Goal: Transaction & Acquisition: Purchase product/service

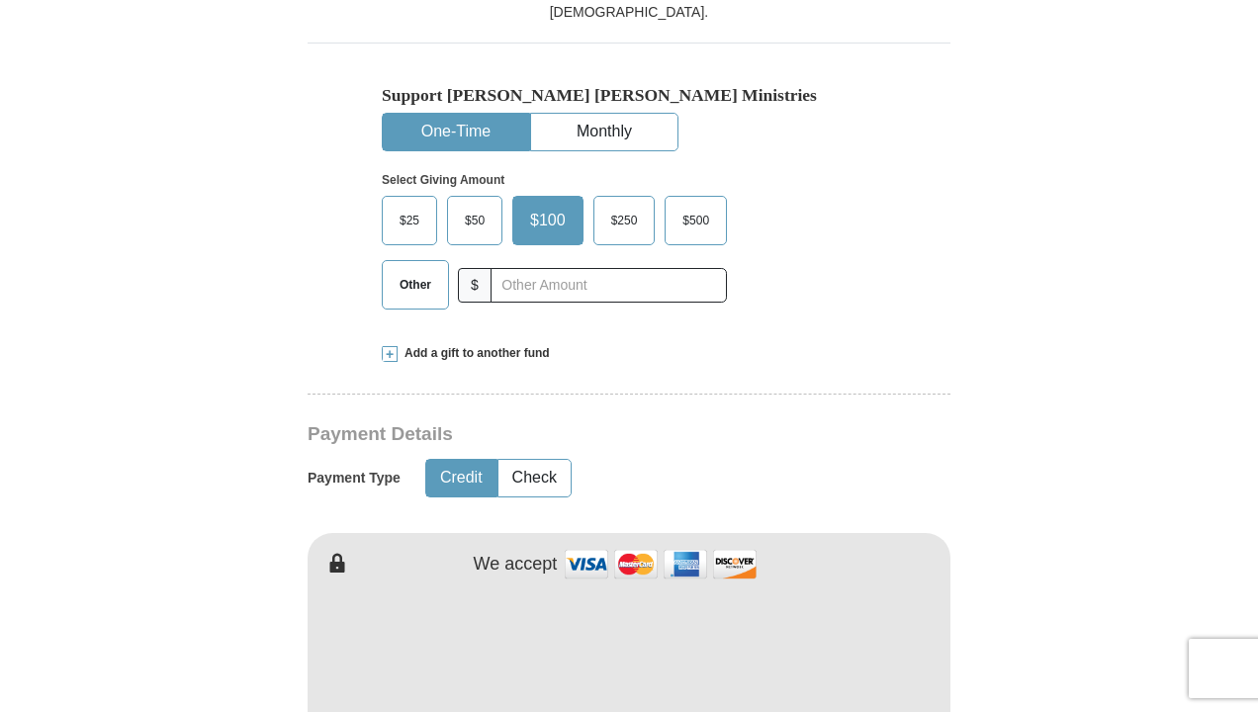
scroll to position [692, 0]
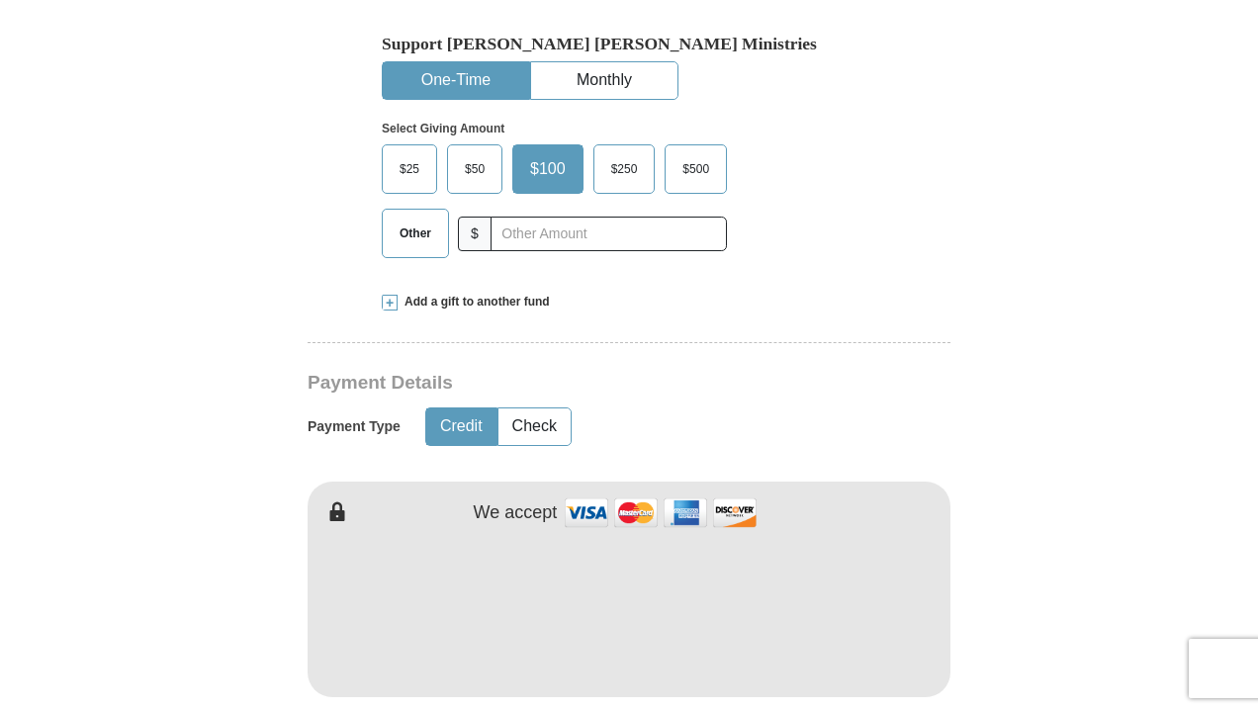
click at [415, 219] on span "Other" at bounding box center [415, 234] width 51 height 30
click at [0, 0] on input "Other" at bounding box center [0, 0] width 0 height 0
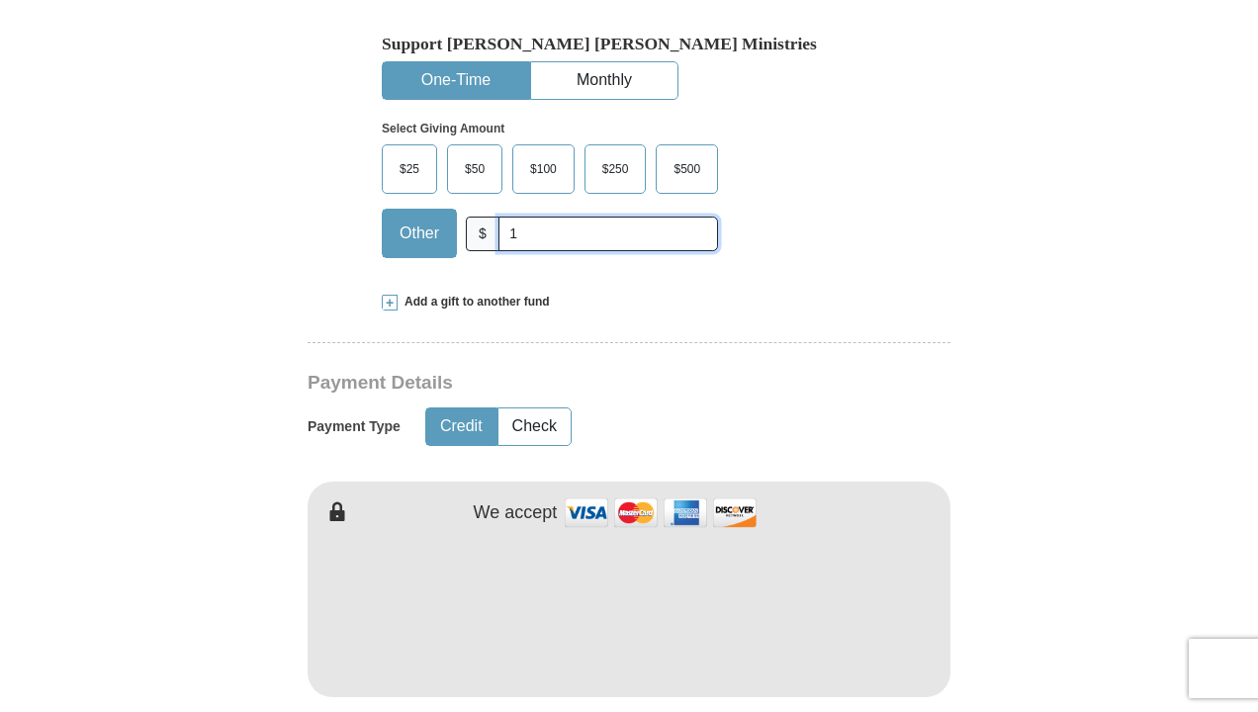
type input "1"
type input "[PERSON_NAME]"
type input "[EMAIL_ADDRESS][DOMAIN_NAME]"
type input "04921 [PERSON_NAME]"
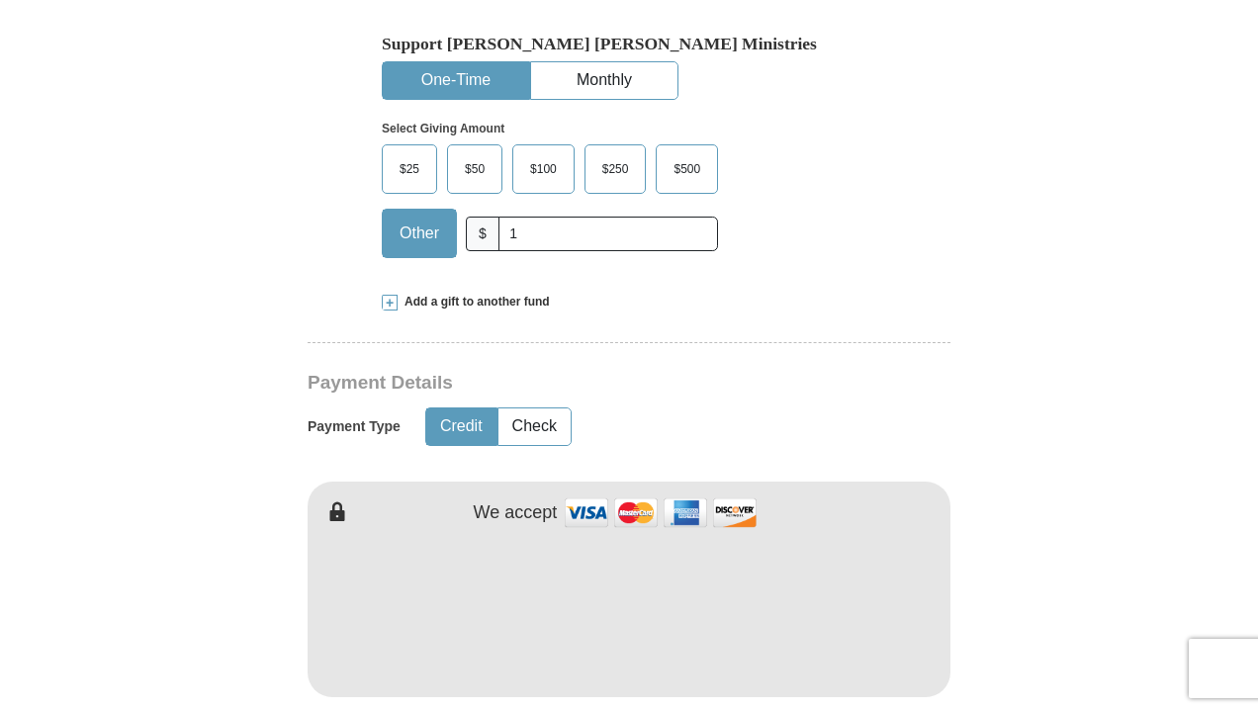
type input "South Rogermouth"
type input "59488"
type input "[PHONE_NUMBER]"
select select "MP"
type input "[PHONE_NUMBER]"
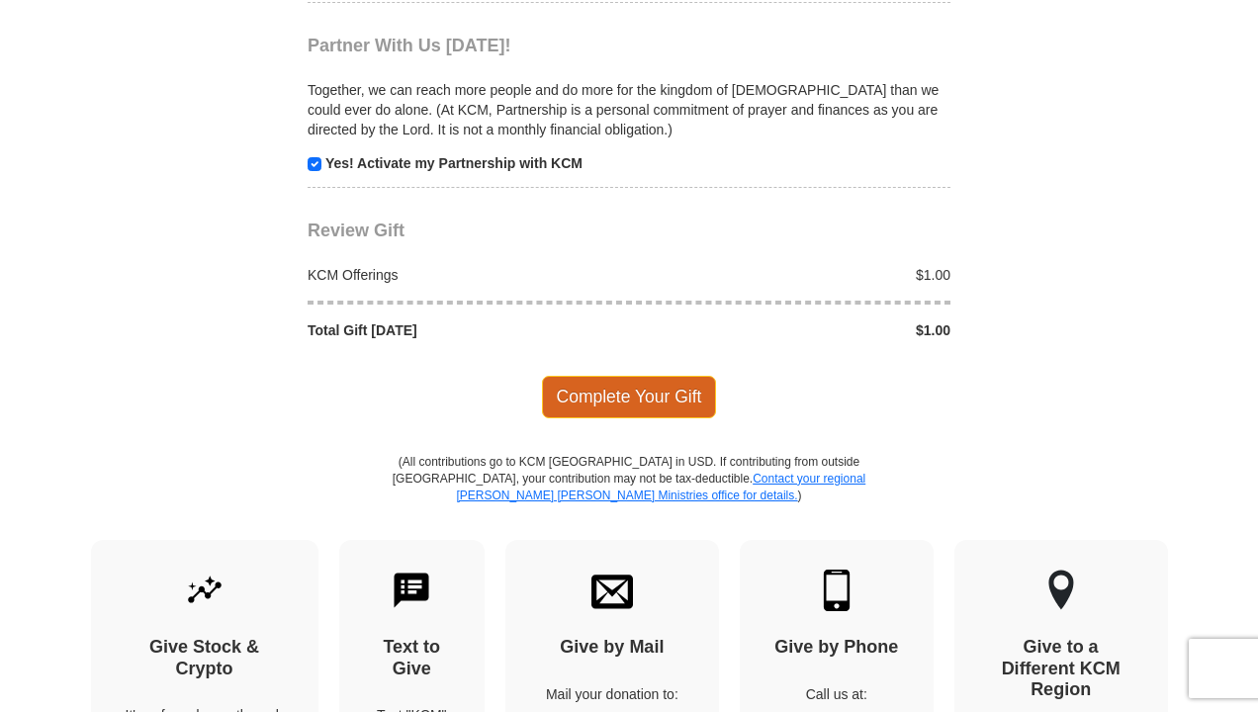
click at [628, 376] on span "Complete Your Gift" at bounding box center [629, 397] width 175 height 42
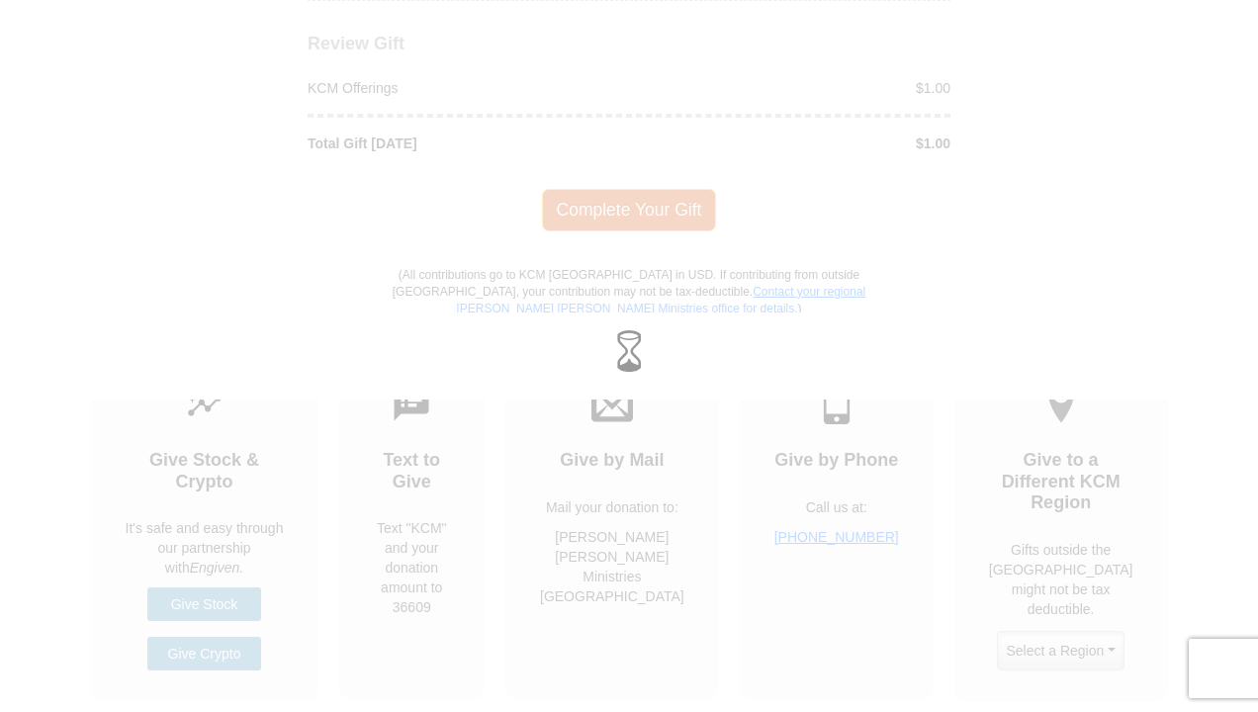
scroll to position [2355, 0]
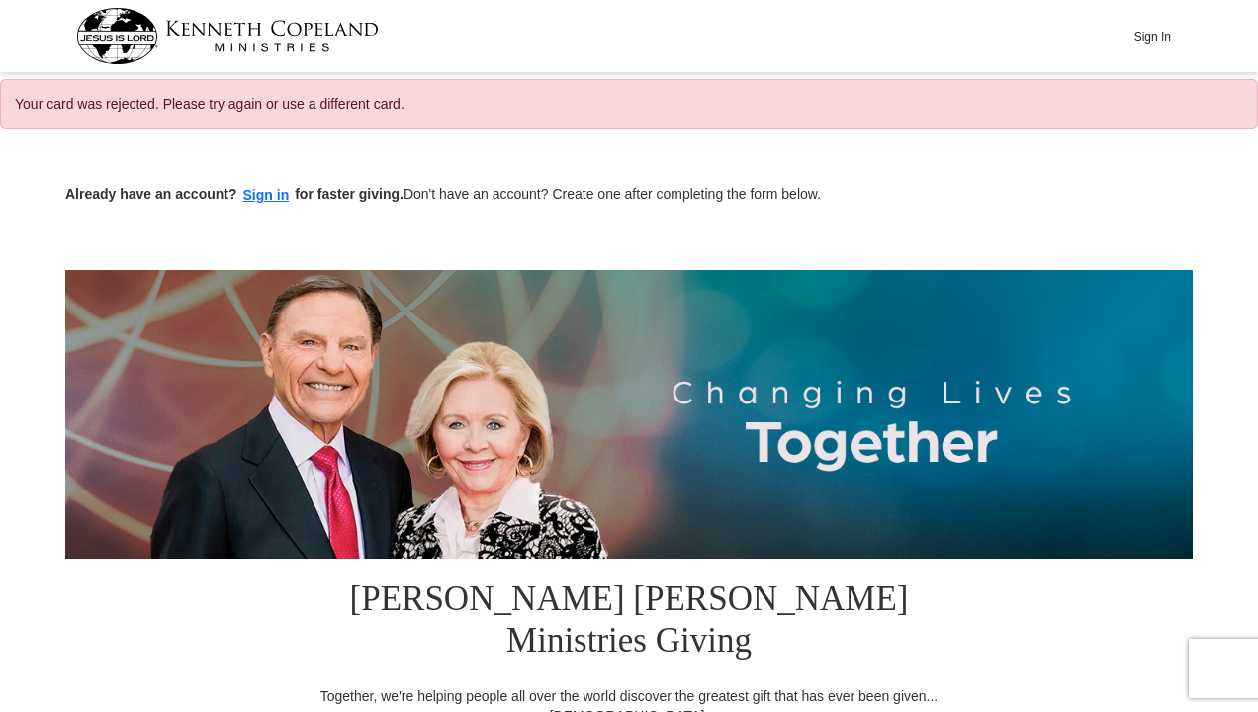
select select "MP"
